Goal: Navigation & Orientation: Find specific page/section

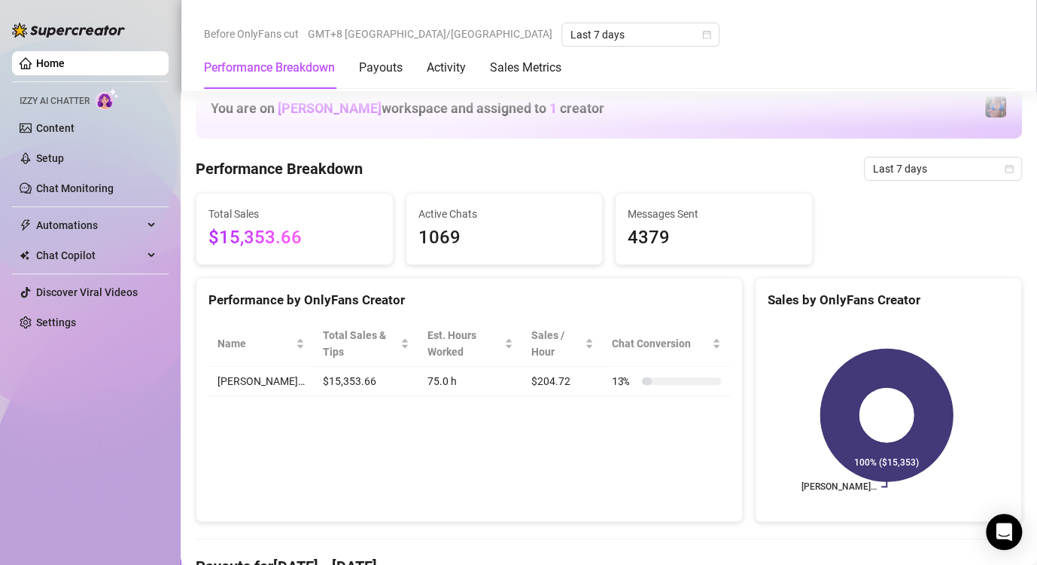
scroll to position [602, 0]
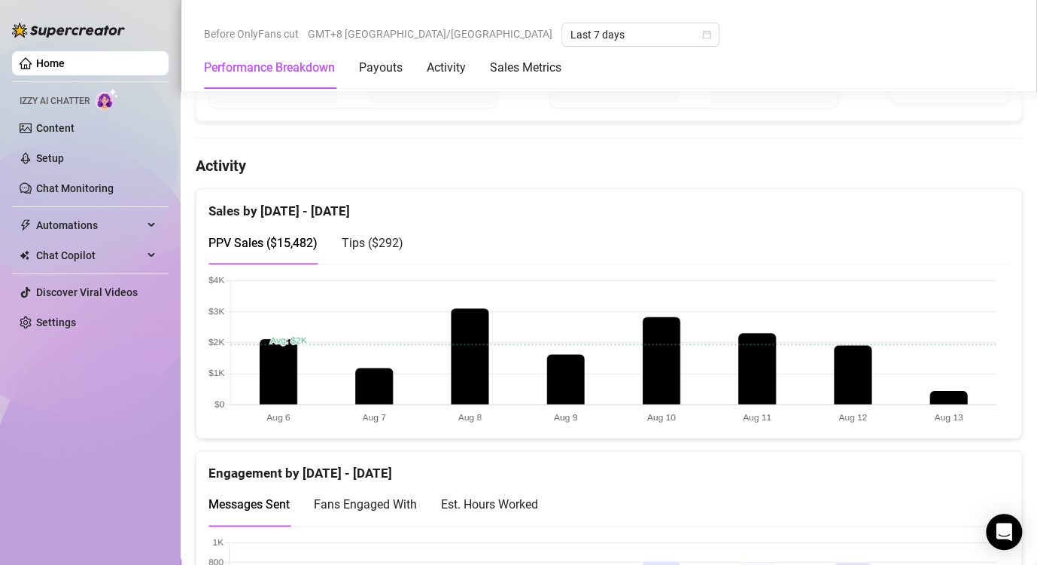
scroll to position [678, 0]
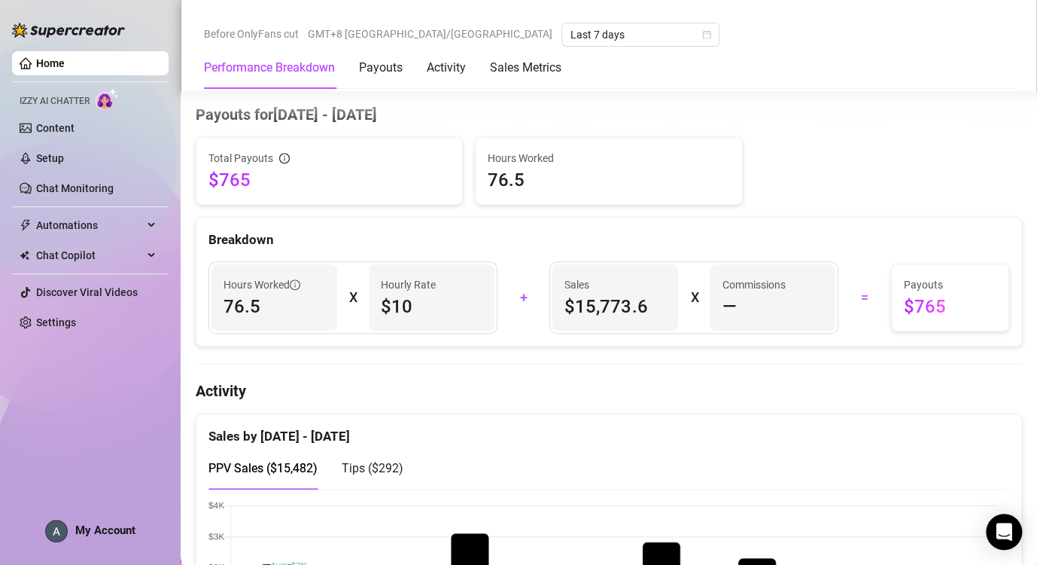
scroll to position [678, 0]
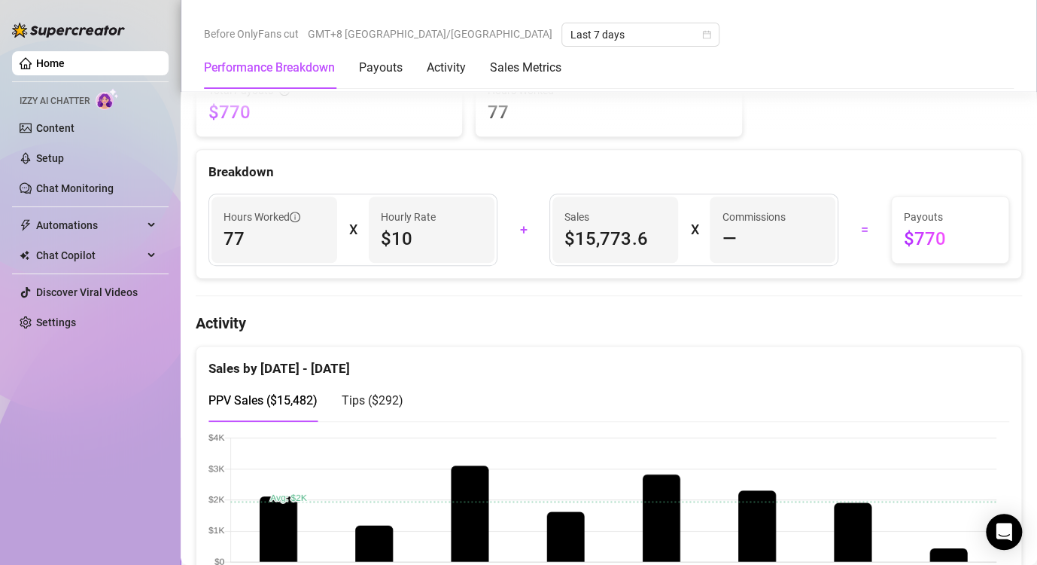
scroll to position [602, 0]
